Goal: Browse casually

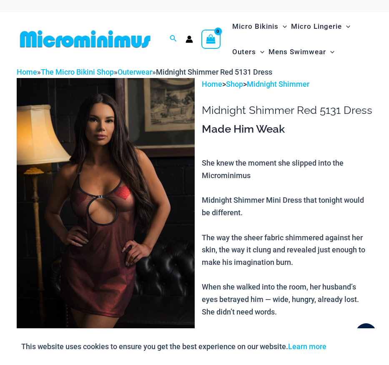
click at [100, 44] on img at bounding box center [85, 39] width 137 height 19
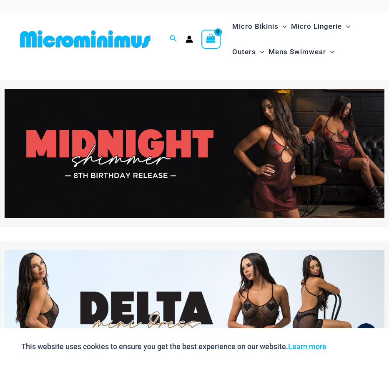
click at [117, 40] on img at bounding box center [85, 39] width 137 height 19
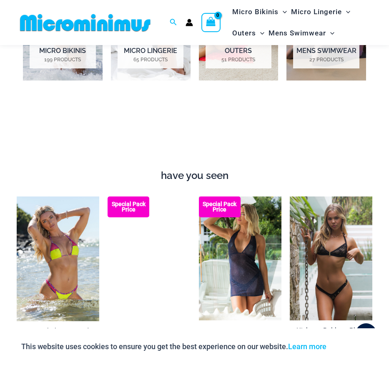
scroll to position [611, 0]
